Goal: Task Accomplishment & Management: Manage account settings

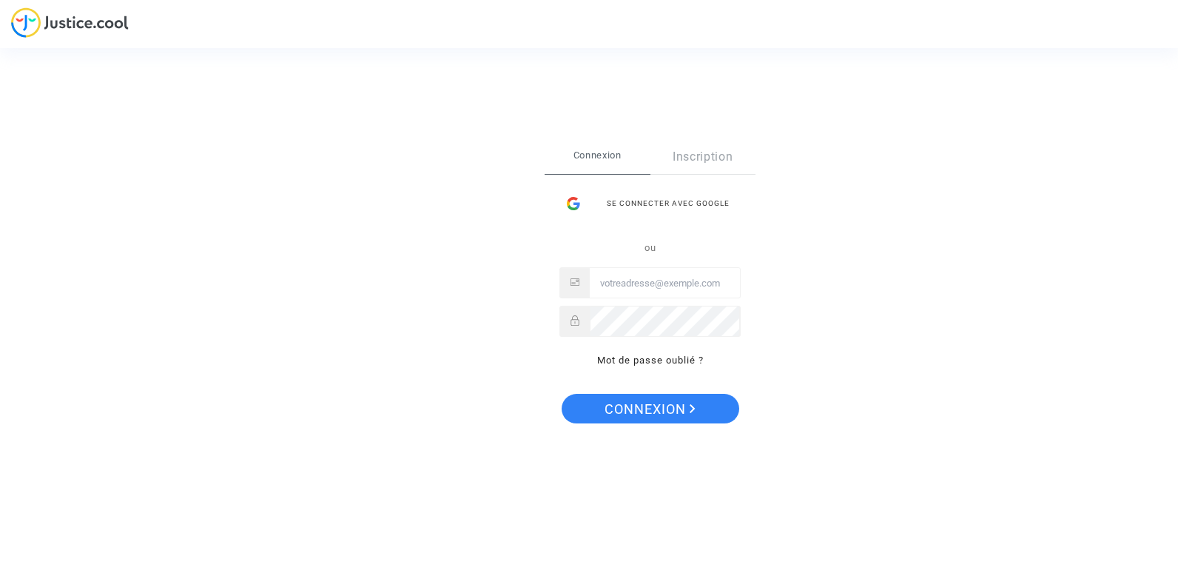
click at [659, 278] on input "Email" at bounding box center [665, 284] width 150 height 30
click at [659, 279] on input "Email" at bounding box center [665, 284] width 150 height 30
type input "[EMAIL_ADDRESS][DOMAIN_NAME]"
click at [562, 394] on button "Connexion" at bounding box center [651, 409] width 178 height 30
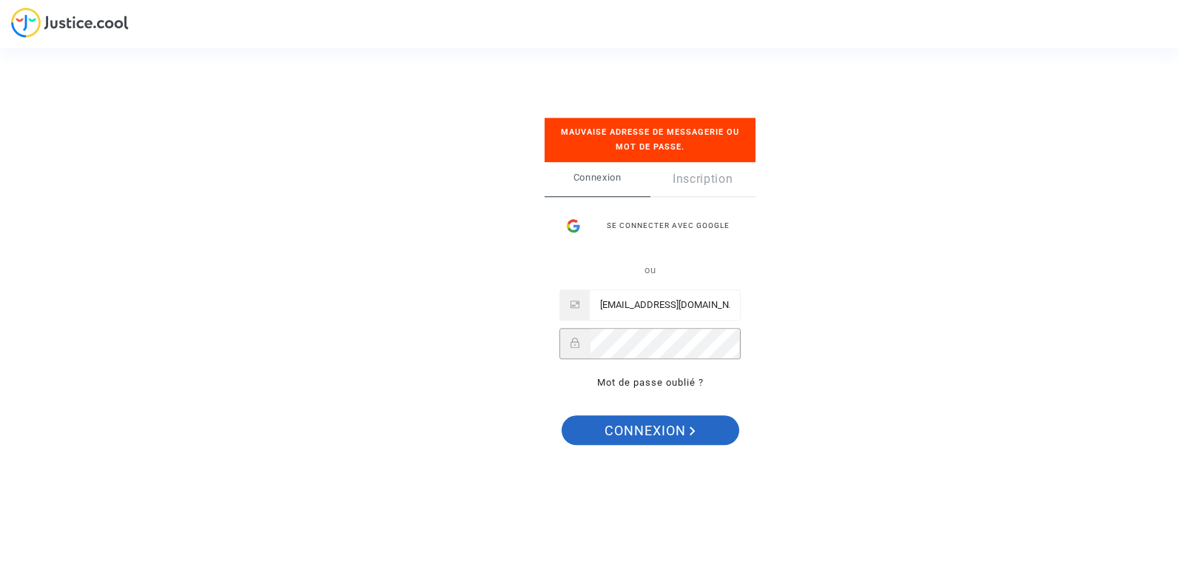
click at [680, 434] on span "Connexion" at bounding box center [650, 431] width 91 height 31
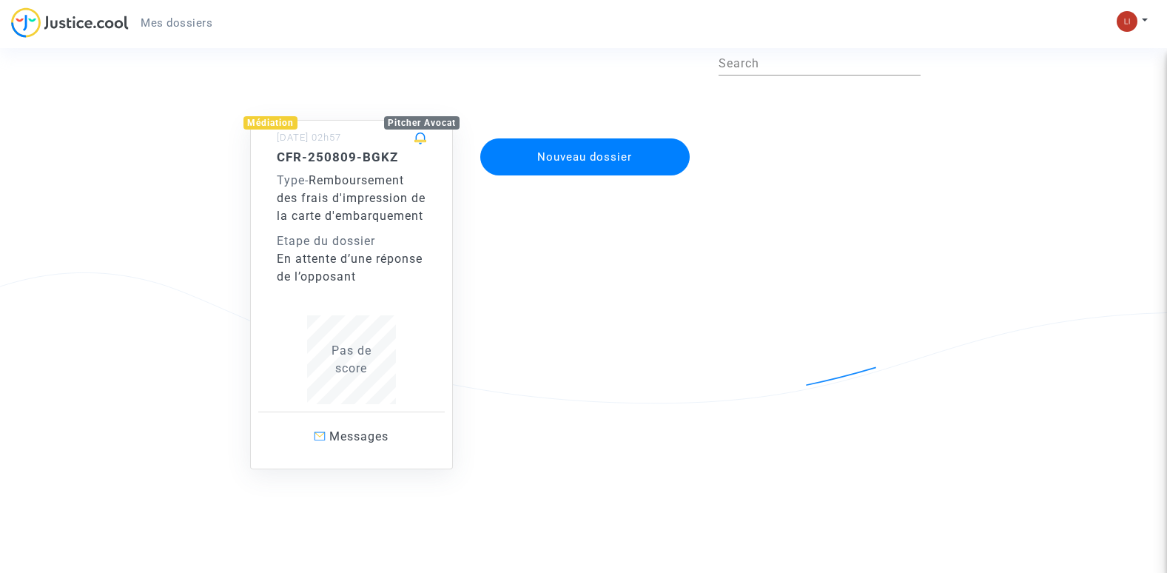
scroll to position [90, 0]
click at [374, 275] on div "En attente d’une réponse de l’opposant" at bounding box center [351, 268] width 149 height 36
